Goal: Information Seeking & Learning: Learn about a topic

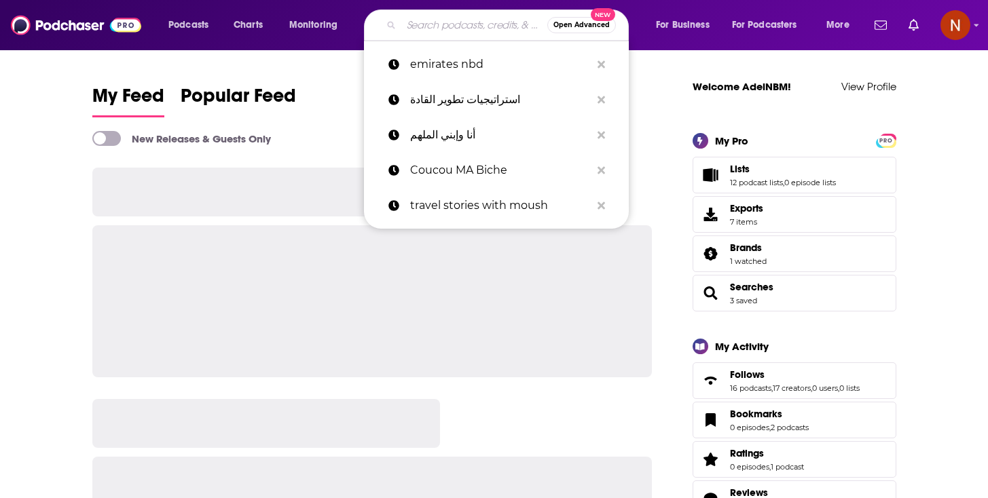
click at [411, 31] on input "Search podcasts, credits, & more..." at bounding box center [474, 25] width 146 height 22
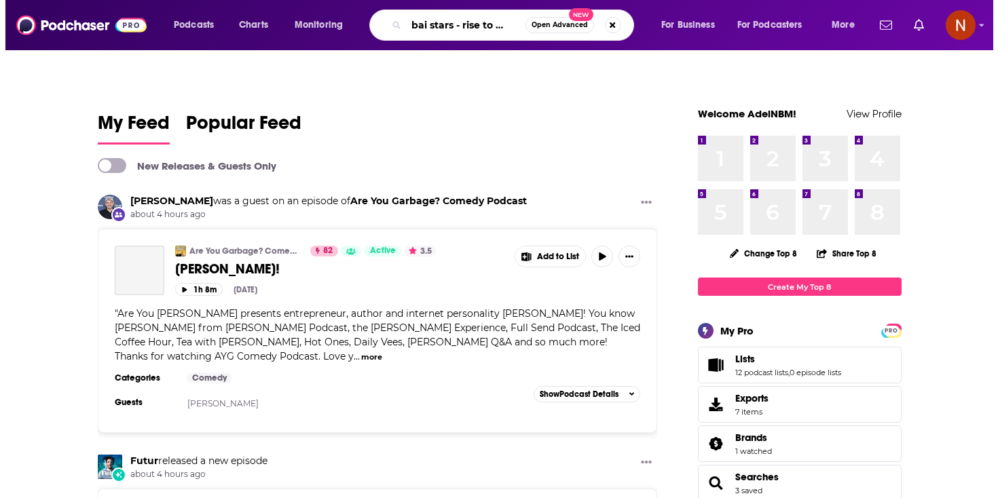
scroll to position [0, 27]
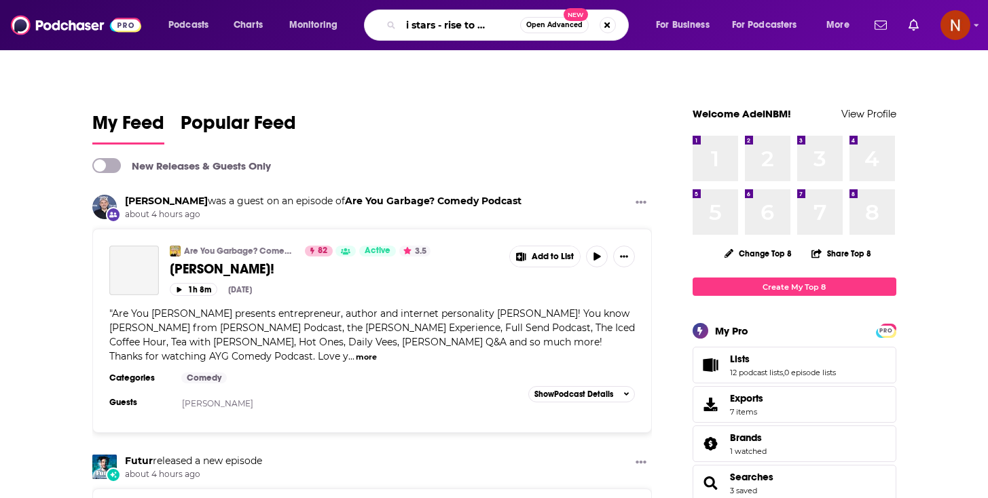
type input "dubai stars - rise to the top"
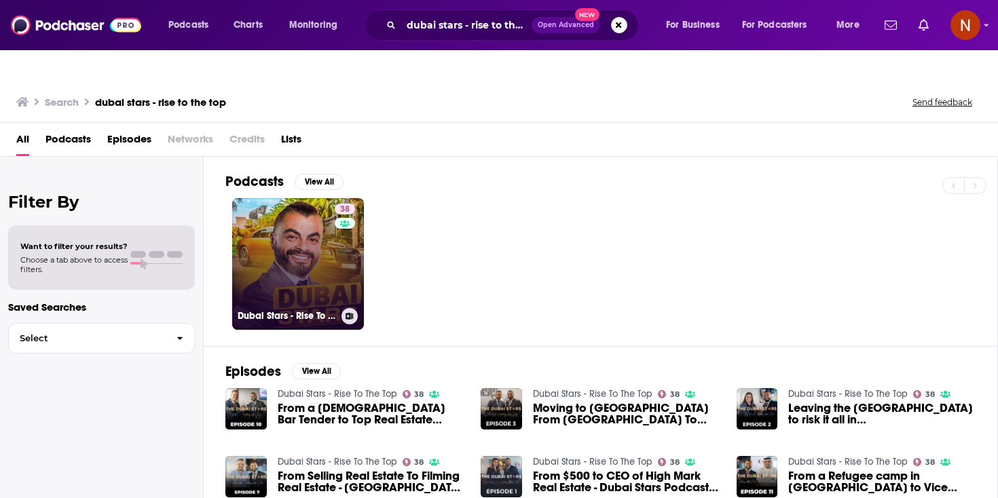
click at [283, 204] on link "38 Dubai Stars - Rise To The Top" at bounding box center [298, 264] width 132 height 132
